Goal: Information Seeking & Learning: Learn about a topic

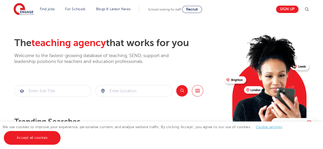
scroll to position [11, 0]
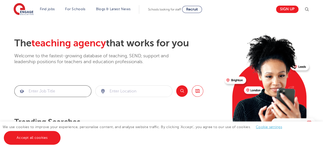
click at [51, 88] on input "search" at bounding box center [53, 91] width 77 height 11
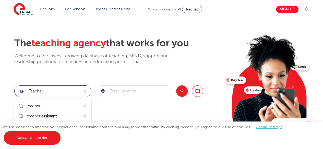
type input "teacher"
click button "Submit" at bounding box center [0, 0] width 0 height 0
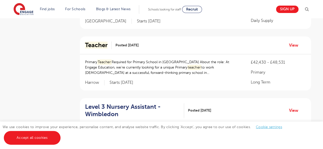
scroll to position [165, 0]
click at [231, 72] on p "Primary Teacher Required for Primary School in [GEOGRAPHIC_DATA] About the role…" at bounding box center [163, 67] width 156 height 16
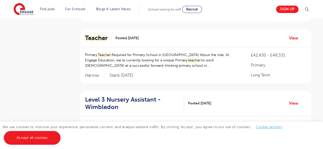
scroll to position [168, 0]
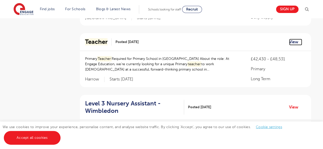
click at [292, 40] on link "View" at bounding box center [295, 42] width 13 height 7
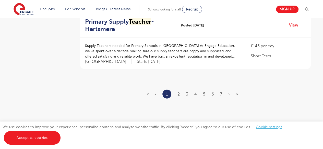
scroll to position [655, 0]
click at [178, 92] on link "2" at bounding box center [179, 94] width 2 height 5
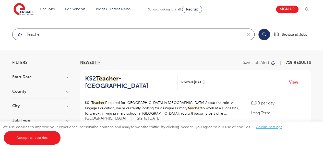
click at [51, 37] on input "teacher" at bounding box center [128, 34] width 230 height 11
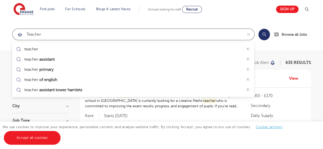
type input "teacher"
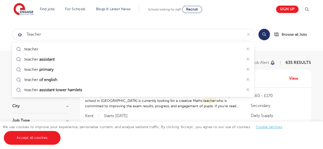
click at [302, 99] on p "£160 - £170" at bounding box center [278, 96] width 55 height 6
click at [209, 119] on div "Secondary Science Teacher Required for School in [GEOGRAPHIC_DATA] An outstandi…" at bounding box center [195, 106] width 231 height 36
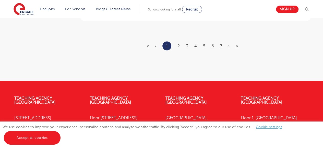
scroll to position [695, 0]
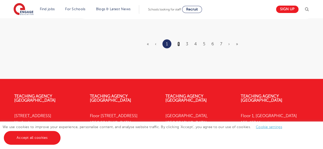
click at [179, 42] on link "2" at bounding box center [179, 44] width 2 height 5
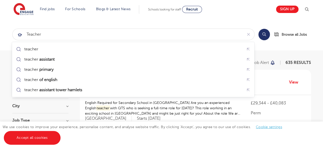
click at [261, 45] on section "teacher Search Browse all Jobs" at bounding box center [161, 34] width 323 height 32
click at [235, 109] on p "English Required for Secondary School in [GEOGRAPHIC_DATA] Are you an experienc…" at bounding box center [163, 108] width 156 height 16
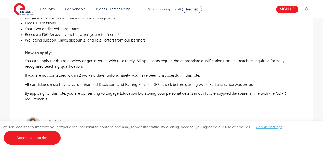
scroll to position [283, 0]
